Goal: Check status: Check status

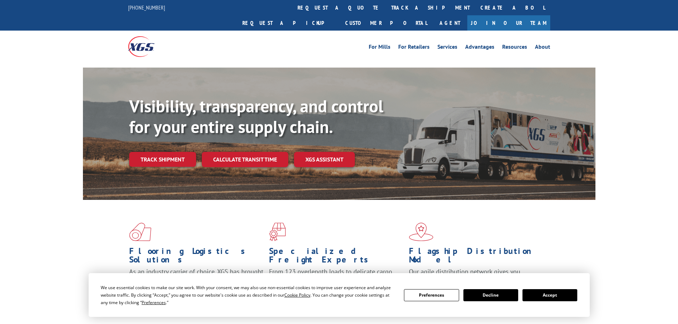
click at [386, 7] on link "track a shipment" at bounding box center [430, 7] width 89 height 15
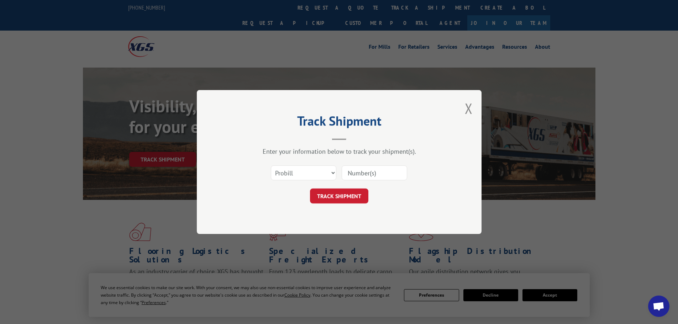
click at [394, 177] on input at bounding box center [374, 173] width 65 height 15
type input "17230574"
click at [345, 198] on button "TRACK SHIPMENT" at bounding box center [339, 196] width 58 height 15
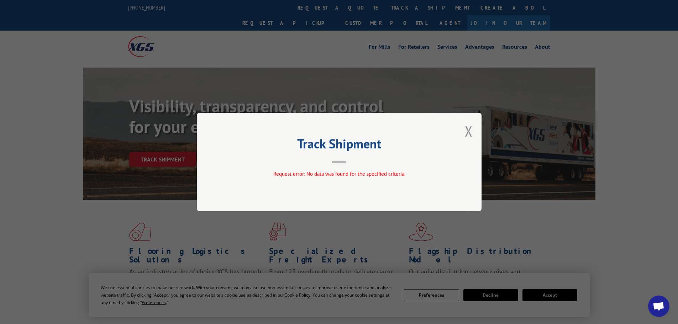
click at [469, 133] on button "Close modal" at bounding box center [469, 131] width 8 height 19
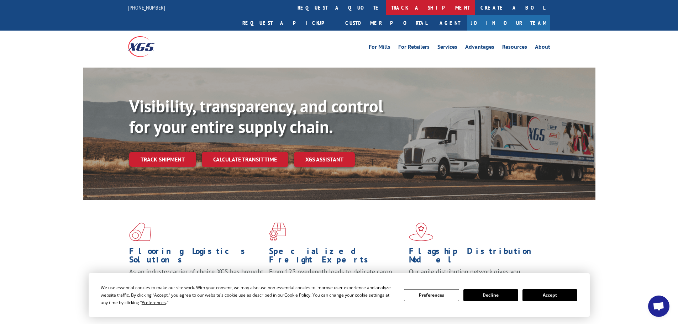
click at [386, 9] on link "track a shipment" at bounding box center [430, 7] width 89 height 15
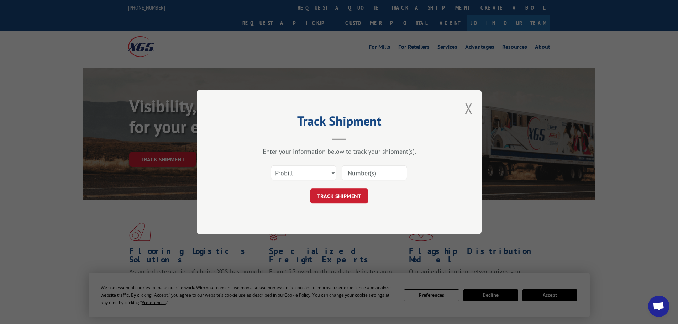
click at [363, 172] on input at bounding box center [374, 173] width 65 height 15
type input "17230574"
click at [334, 200] on button "TRACK SHIPMENT" at bounding box center [339, 196] width 58 height 15
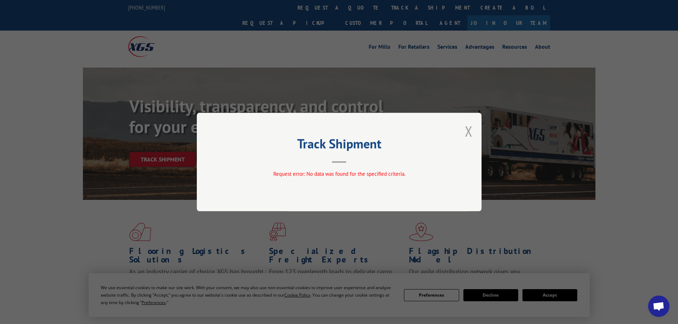
click at [469, 132] on button "Close modal" at bounding box center [469, 131] width 8 height 19
